Goal: Transaction & Acquisition: Book appointment/travel/reservation

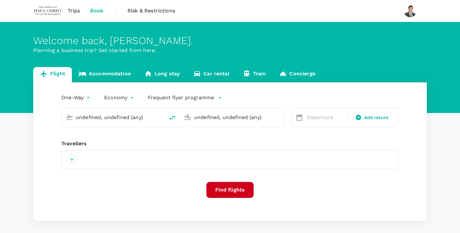
type input "Kuching Intl (KCH)"
type input "Sandakan (SDK)"
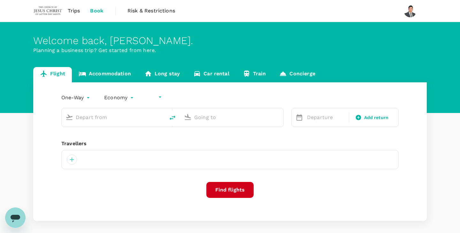
type input "undefined, undefined (any)"
type input "roundtrip"
type input "Kuching Intl (KCH)"
type input "Kota Kinabalu Intl (BKI)"
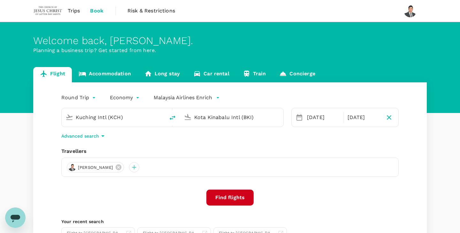
click at [213, 73] on link "Car rental" at bounding box center [212, 74] width 50 height 15
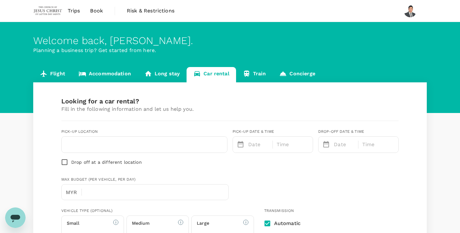
type input "Concierge booking - car-rental"
type input "eugene.chua@churchofjesuschrist.org"
type input "60"
type input "138234886"
click at [115, 144] on input "text" at bounding box center [145, 145] width 158 height 10
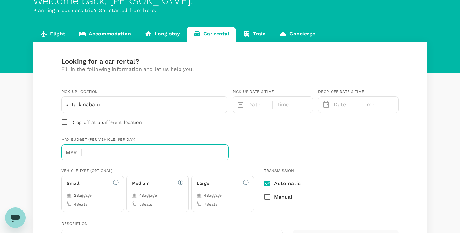
scroll to position [42, 0]
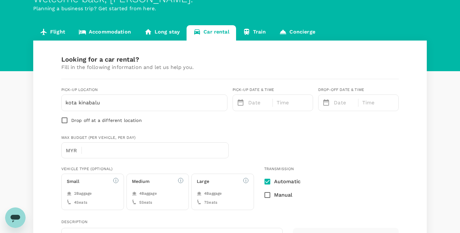
click at [148, 184] on h6 "Medium" at bounding box center [141, 181] width 18 height 7
click at [144, 103] on input "kota kinabalu" at bounding box center [145, 103] width 158 height 10
click at [113, 103] on input "kota Kinabalu" at bounding box center [145, 103] width 158 height 10
type input "kota Kinabalu"
click at [247, 105] on div "Date" at bounding box center [257, 102] width 23 height 10
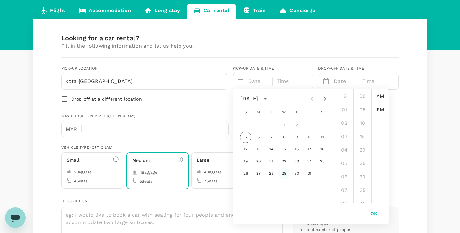
scroll to position [65, 0]
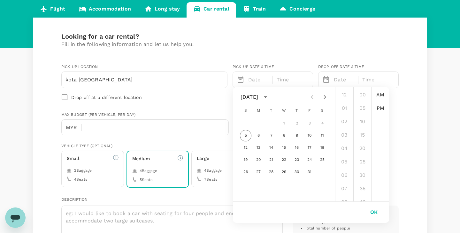
click at [325, 97] on icon "Next month" at bounding box center [325, 97] width 2 height 4
click at [271, 156] on button "18" at bounding box center [272, 160] width 12 height 12
type input "11/18/2025 12:00 AM"
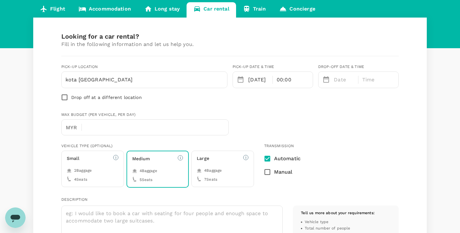
click at [339, 80] on p "Date" at bounding box center [344, 80] width 21 height 8
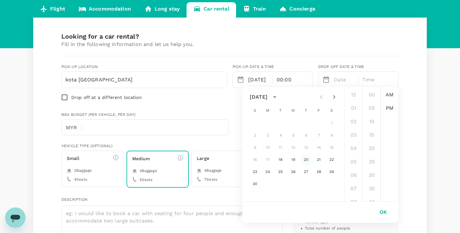
click at [306, 162] on button "20" at bounding box center [306, 160] width 12 height 12
type input "11/20/2025 12:00 AM"
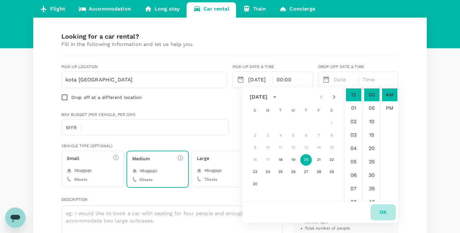
click at [382, 214] on button "OK" at bounding box center [383, 213] width 25 height 16
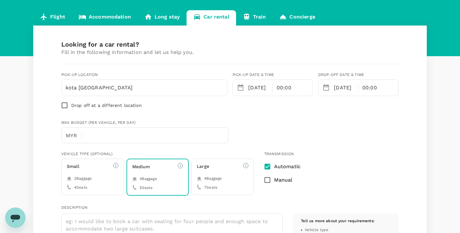
scroll to position [0, 0]
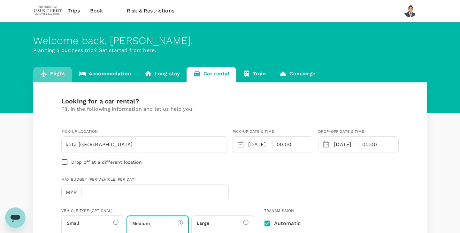
click at [57, 75] on link "Flight" at bounding box center [52, 74] width 39 height 15
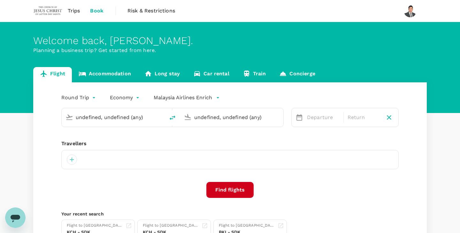
type input "Kuching Intl (KCH)"
type input "Kota Kinabalu Intl (BKI)"
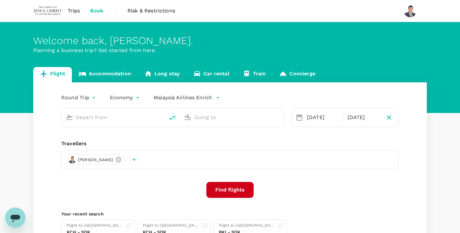
type input "Kuching Intl (KCH)"
type input "Kota Kinabalu Intl (BKI)"
type input "Kuching Intl (KCH)"
type input "Kota Kinabalu Intl (BKI)"
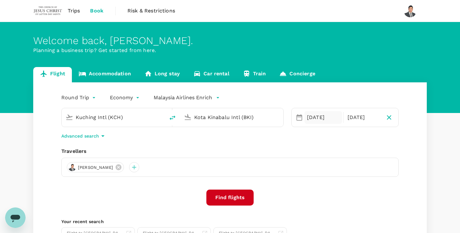
click at [321, 116] on div "[DATE]" at bounding box center [324, 117] width 38 height 13
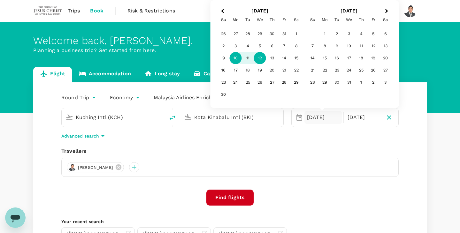
click at [236, 196] on button "Find flights" at bounding box center [229, 198] width 47 height 16
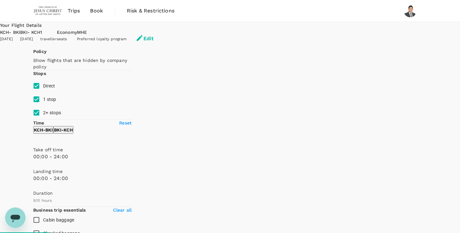
type input "MYR"
type input "1440"
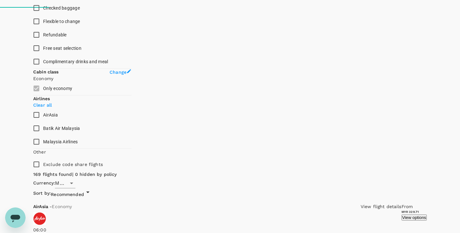
type input "1540"
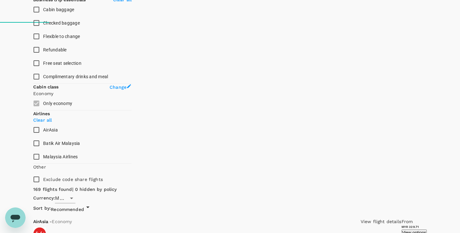
scroll to position [258, 0]
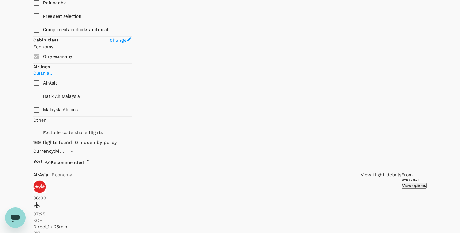
click at [43, 117] on input "Malaysia Airlines" at bounding box center [36, 109] width 13 height 13
checkbox input "true"
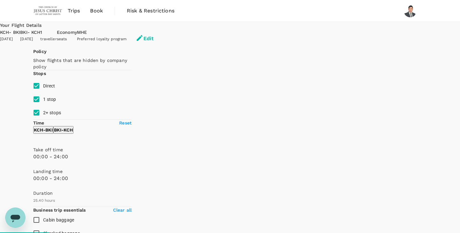
scroll to position [0, 0]
click at [37, 106] on input "1 stop" at bounding box center [36, 99] width 13 height 13
checkbox input "false"
click at [35, 120] on input "2+ stops" at bounding box center [36, 112] width 13 height 13
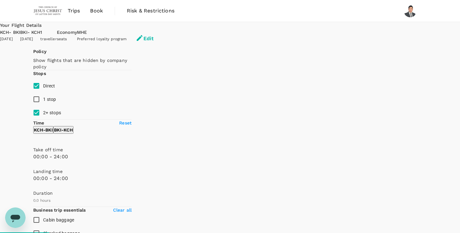
checkbox input "false"
type input "550"
checkbox input "false"
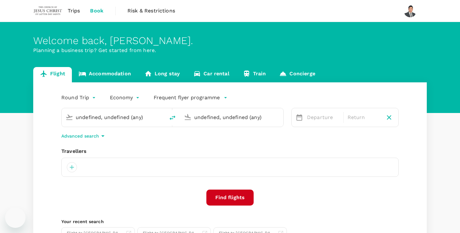
type input "Kuching Intl (KCH)"
type input "Kota Kinabalu Intl (BKI)"
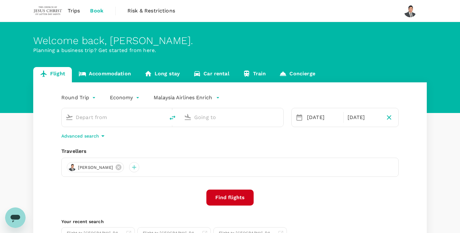
type input "Kuching Intl (KCH)"
type input "Kota Kinabalu Intl (BKI)"
click at [322, 120] on div "[DATE]" at bounding box center [324, 117] width 38 height 13
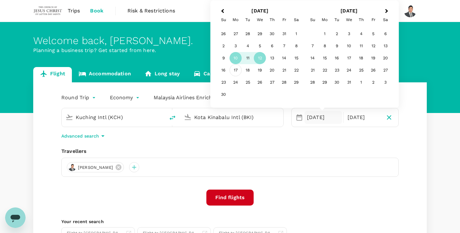
click at [236, 71] on div "17" at bounding box center [236, 70] width 12 height 12
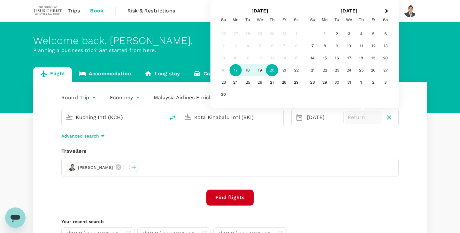
click at [273, 72] on div "20" at bounding box center [272, 70] width 12 height 12
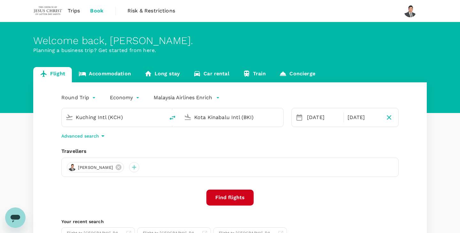
click at [231, 197] on button "Find flights" at bounding box center [229, 198] width 47 height 16
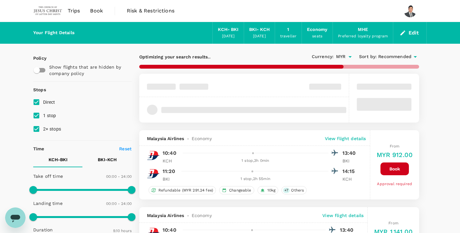
type input "MYR"
type input "1440"
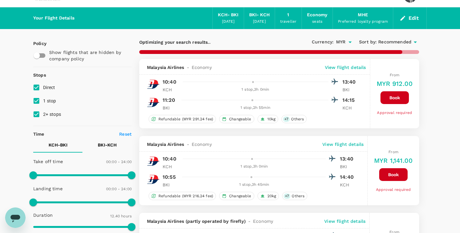
scroll to position [17, 0]
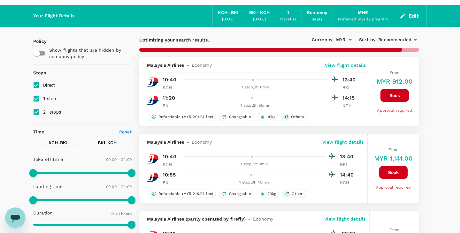
type input "1500"
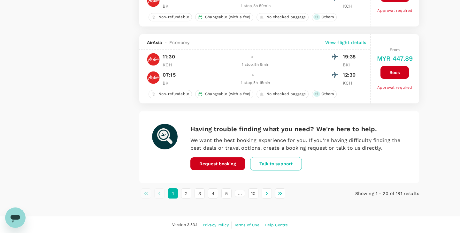
scroll to position [1497, 0]
click at [184, 196] on button "2" at bounding box center [186, 194] width 10 height 10
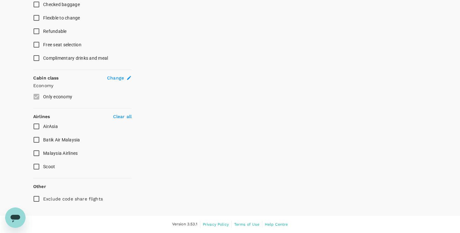
scroll to position [132, 0]
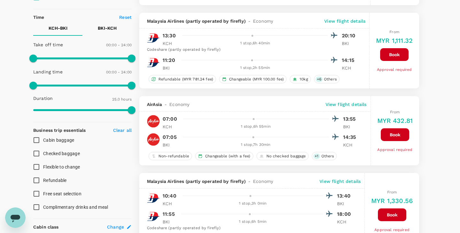
type input "MYR"
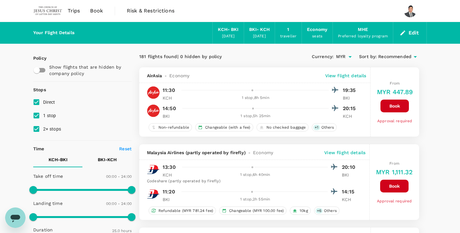
scroll to position [0, 0]
click at [412, 57] on icon at bounding box center [416, 57] width 8 height 8
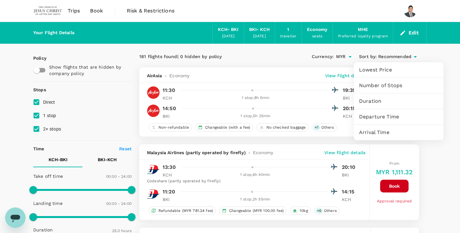
click at [110, 134] on div at bounding box center [230, 116] width 460 height 233
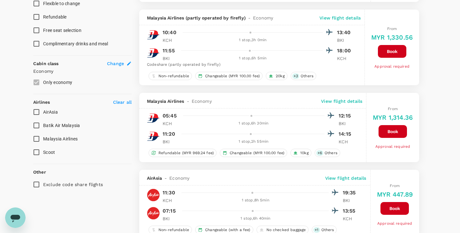
scroll to position [297, 0]
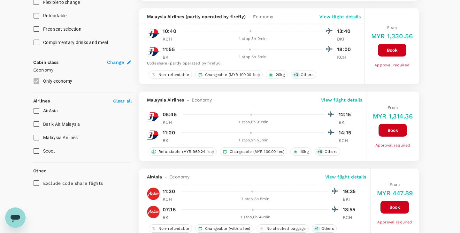
click at [35, 139] on input "Malaysia Airlines" at bounding box center [36, 137] width 13 height 13
checkbox input "true"
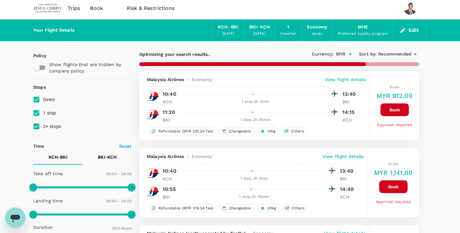
scroll to position [2, 0]
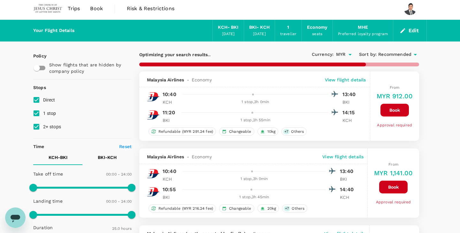
click at [410, 52] on span "Recommended" at bounding box center [394, 54] width 33 height 7
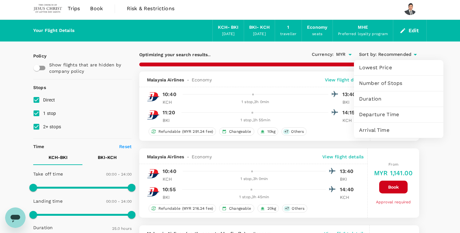
click at [392, 69] on span "Lowest Price" at bounding box center [398, 68] width 79 height 8
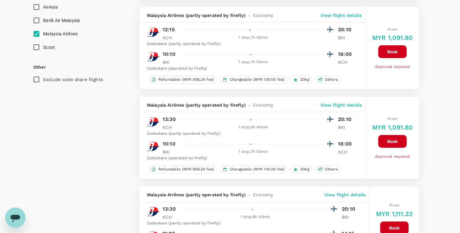
scroll to position [281, 0]
